Goal: Find contact information: Find contact information

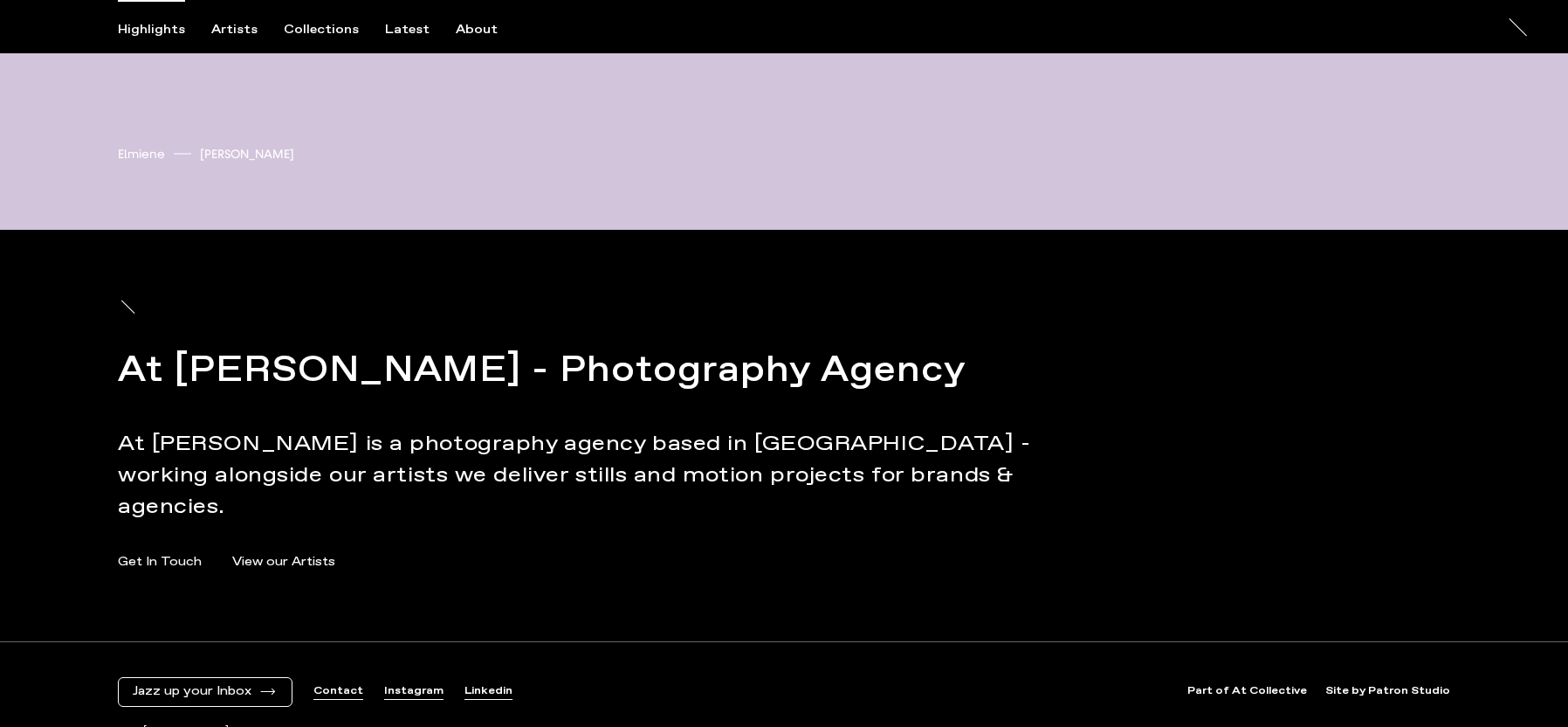
scroll to position [5983, 0]
click at [1260, 685] on link "Part of At Collective" at bounding box center [1247, 692] width 120 height 15
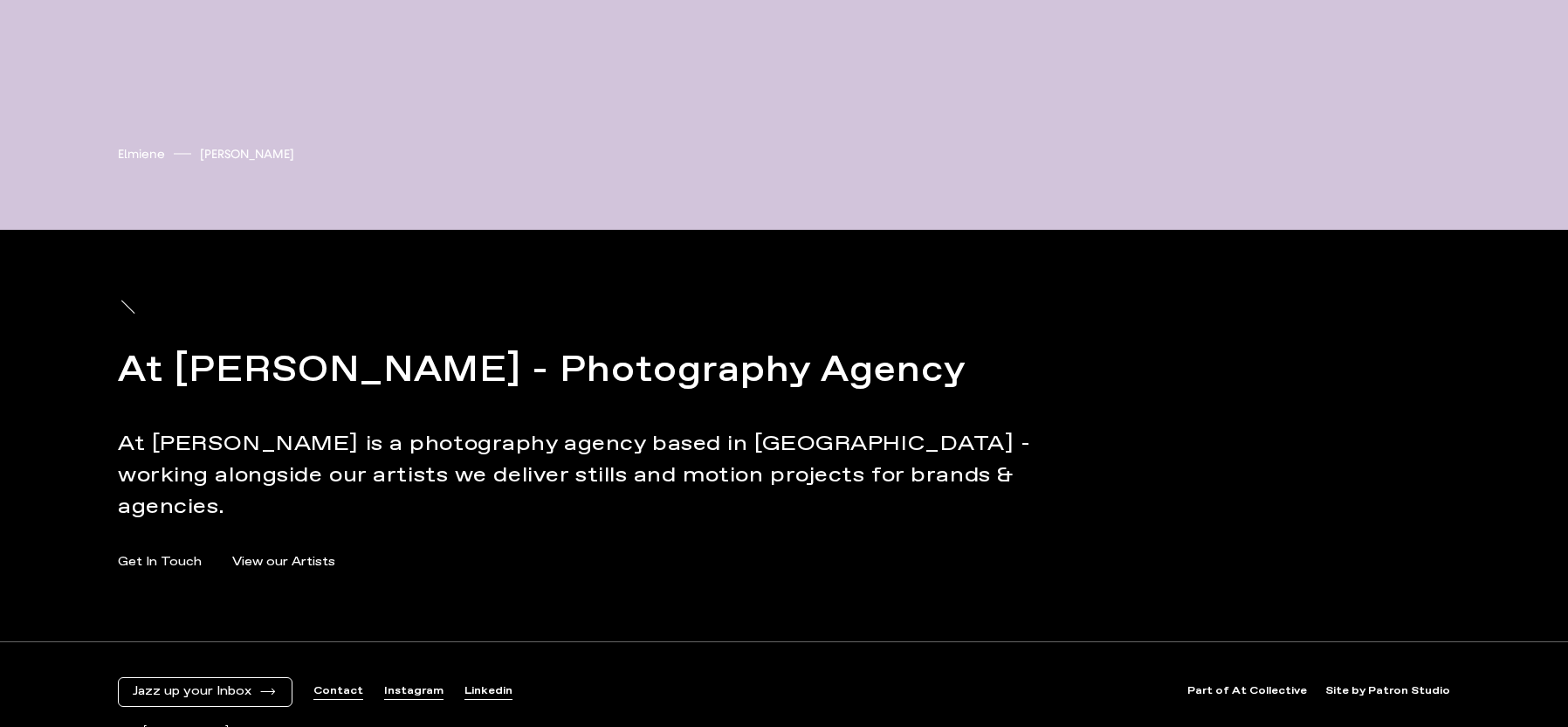
scroll to position [5983, 0]
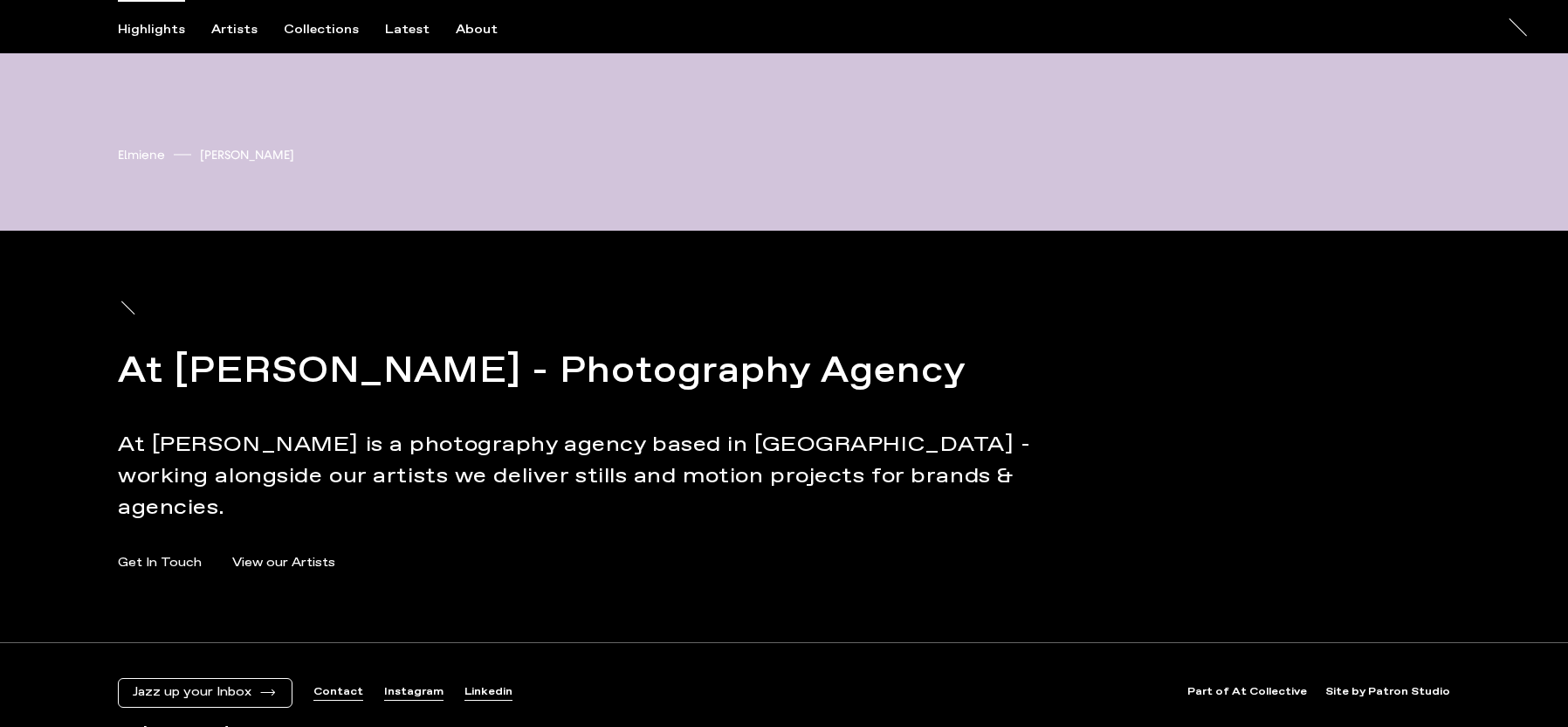
click at [345, 685] on link "Contact" at bounding box center [338, 692] width 50 height 15
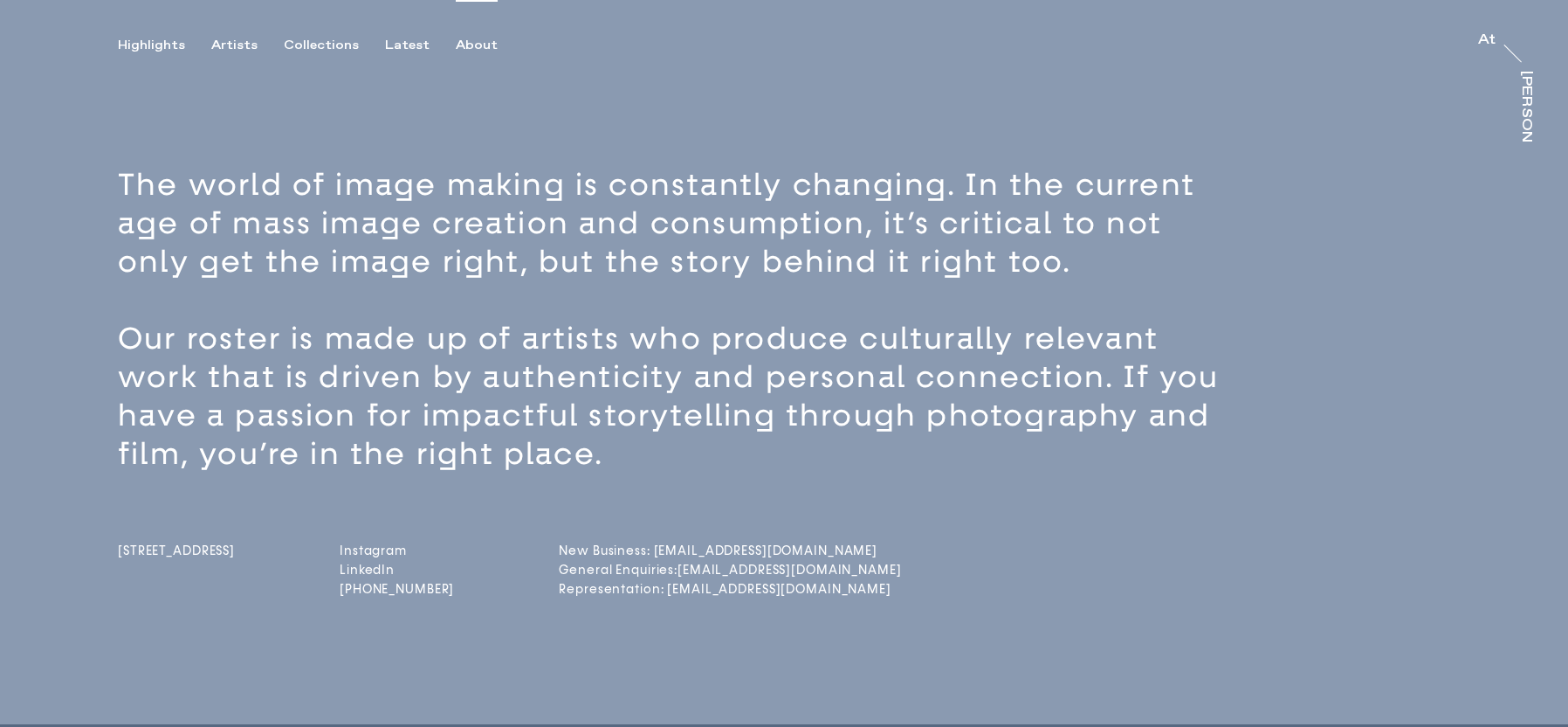
drag, startPoint x: 105, startPoint y: 548, endPoint x: 312, endPoint y: 594, distance: 212.0
click at [253, 588] on div "The world of image making is constantly changing. In the current age of mass im…" at bounding box center [784, 436] width 1568 height 575
copy span "[STREET_ADDRESS]"
